Goal: Book appointment/travel/reservation

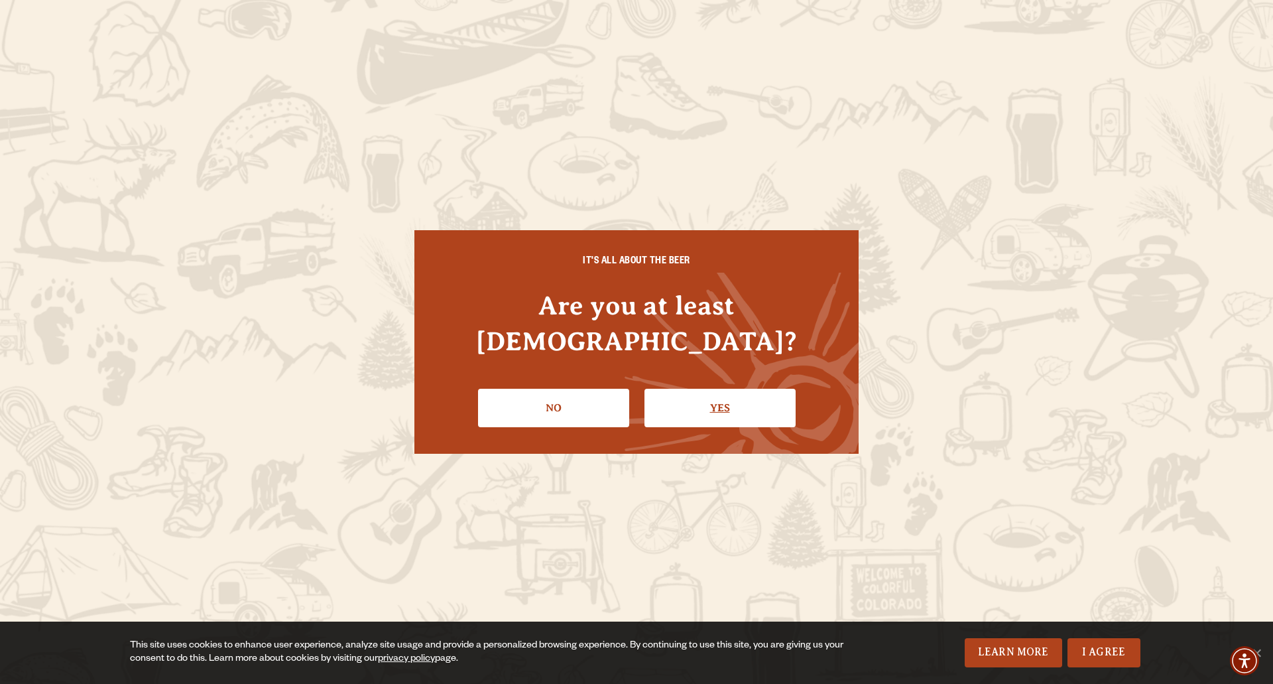
click at [729, 390] on link "Yes" at bounding box center [720, 408] width 151 height 38
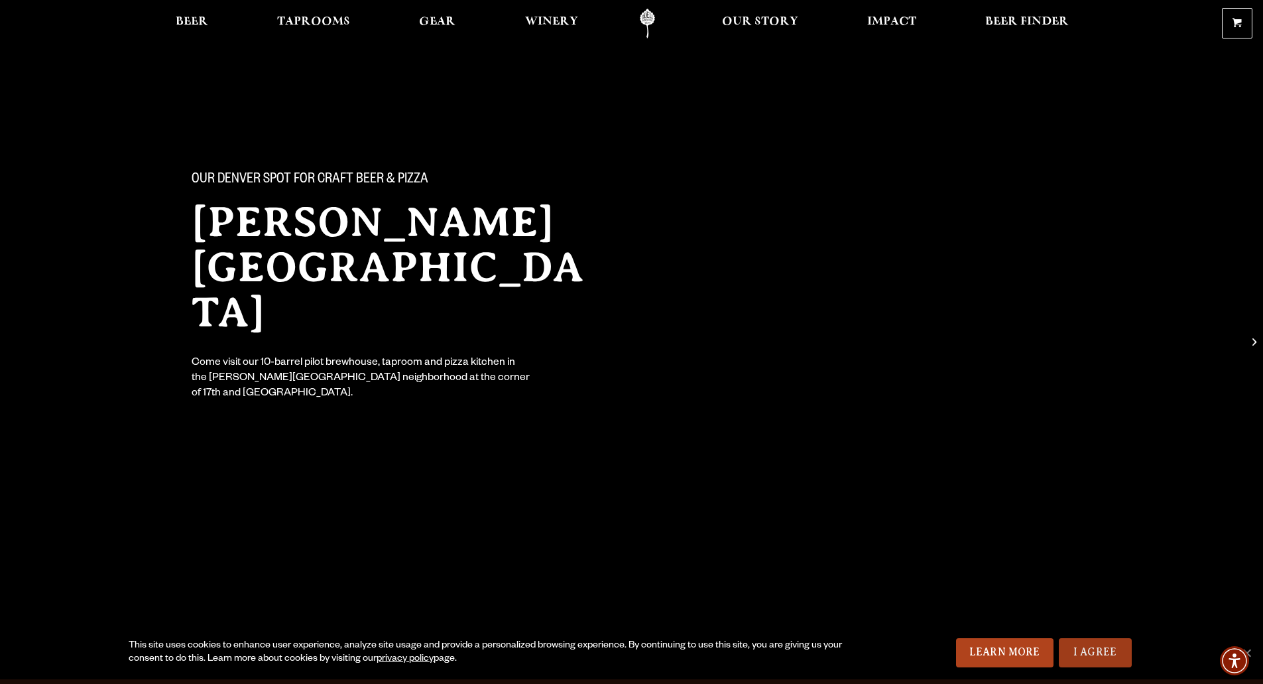
click at [1082, 655] on link "I Agree" at bounding box center [1095, 652] width 73 height 29
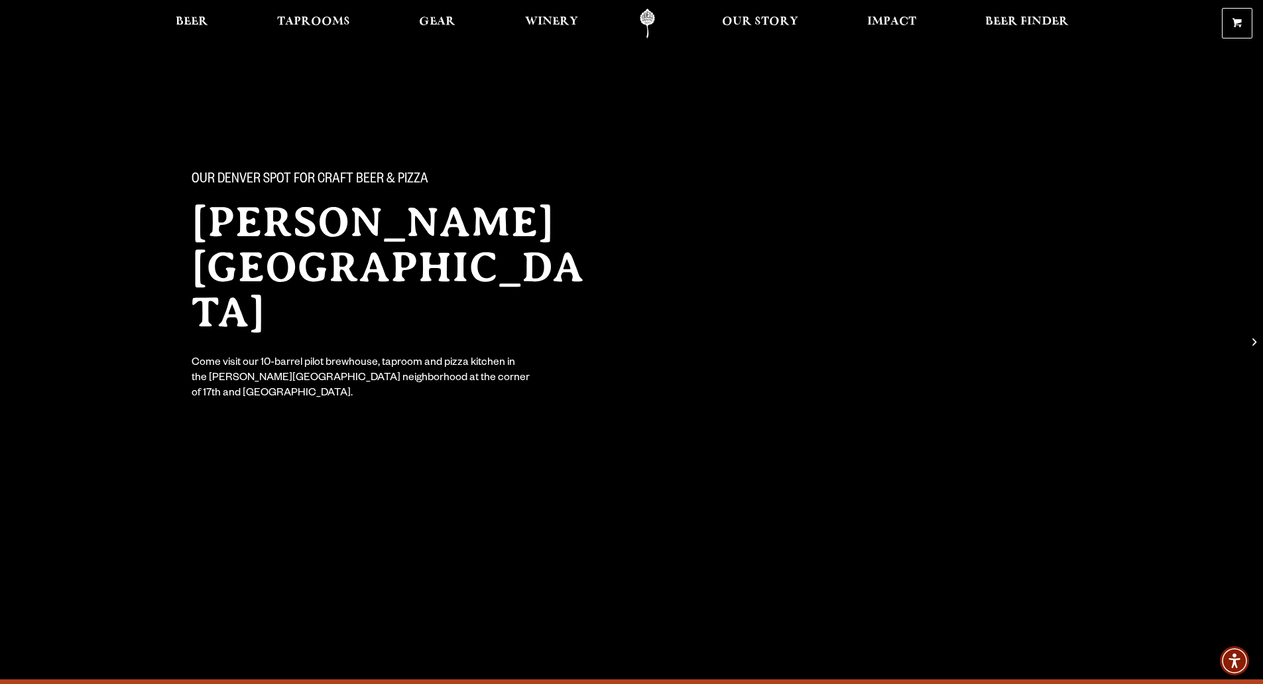
click at [773, 387] on div "Our Denver spot for craft beer & pizza [PERSON_NAME] [GEOGRAPHIC_DATA] Come vis…" at bounding box center [631, 233] width 1263 height 466
click at [624, 253] on div "Our Denver spot for craft beer & pizza [PERSON_NAME] [GEOGRAPHIC_DATA] Come vis…" at bounding box center [632, 276] width 955 height 294
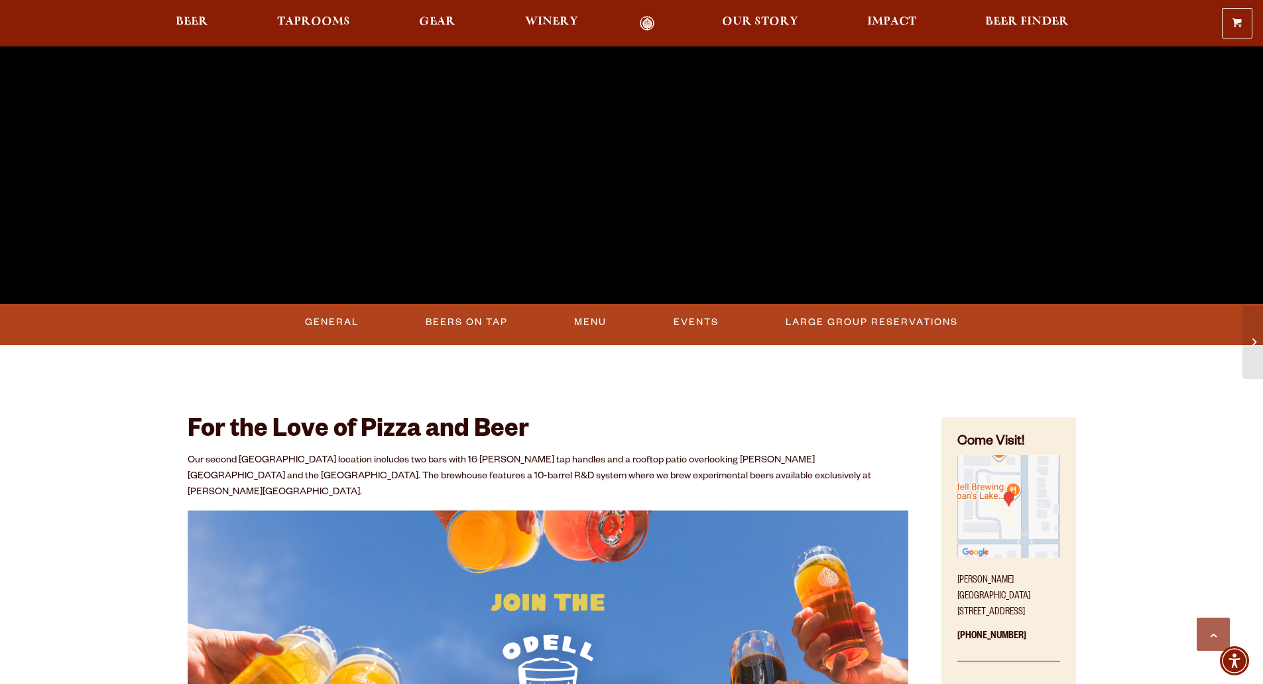
scroll to position [398, 0]
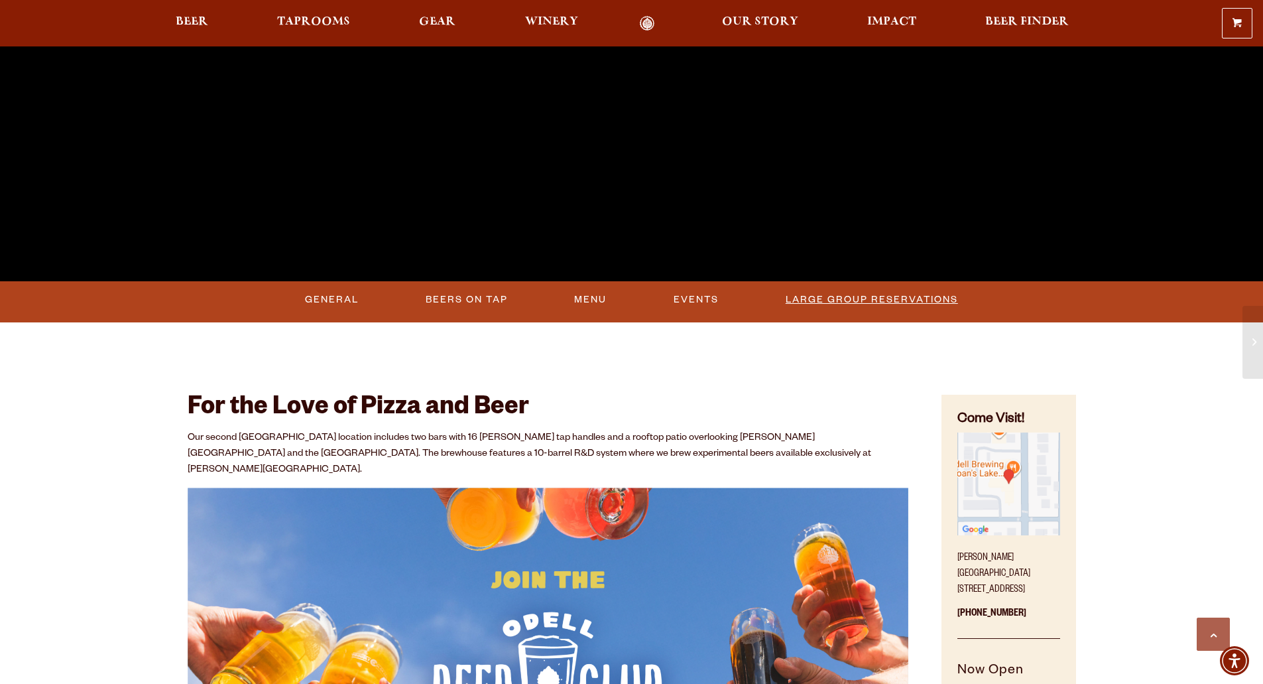
click at [816, 298] on link "Large Group Reservations" at bounding box center [872, 300] width 183 height 31
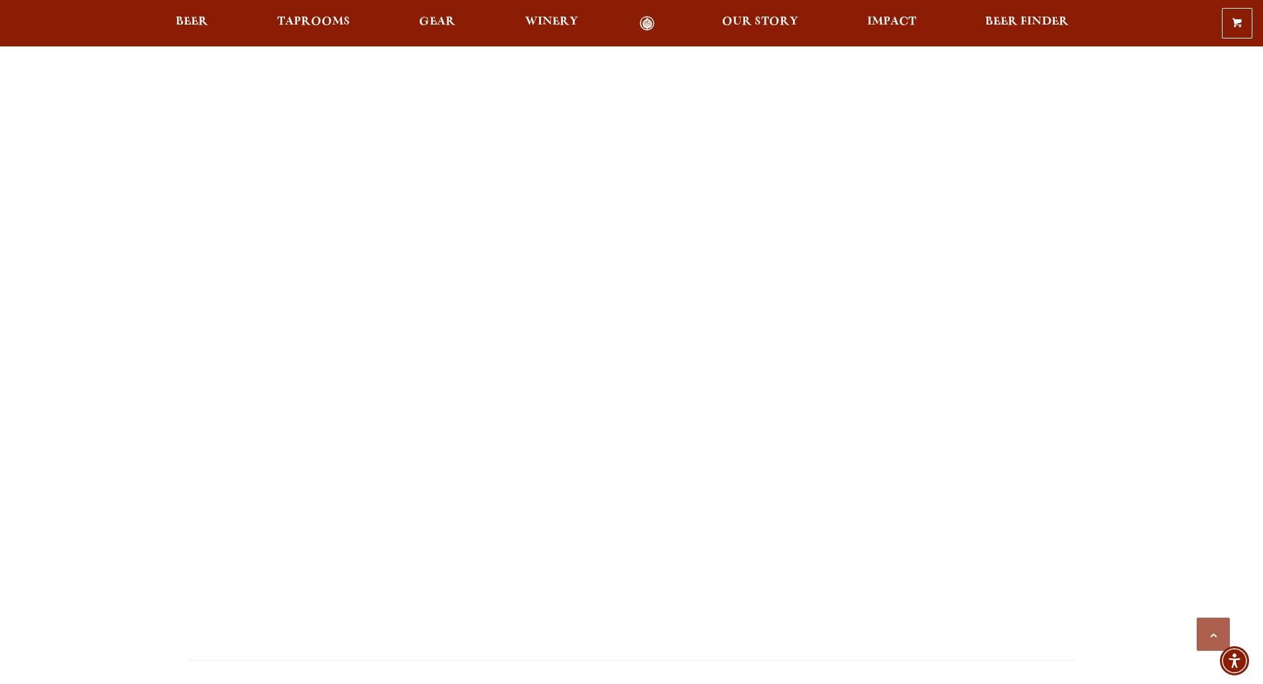
scroll to position [1658, 0]
